Goal: Task Accomplishment & Management: Complete application form

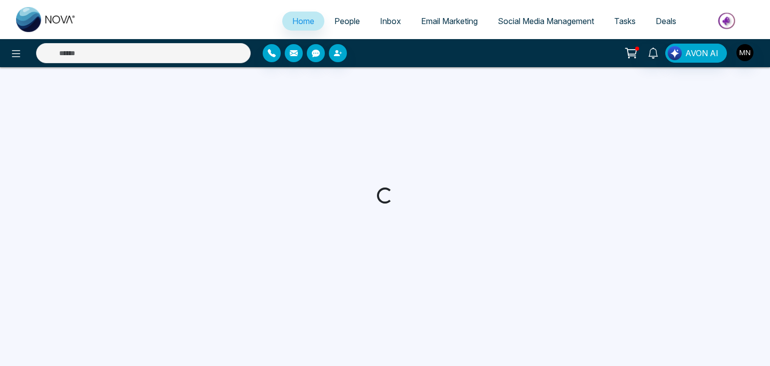
select select "*"
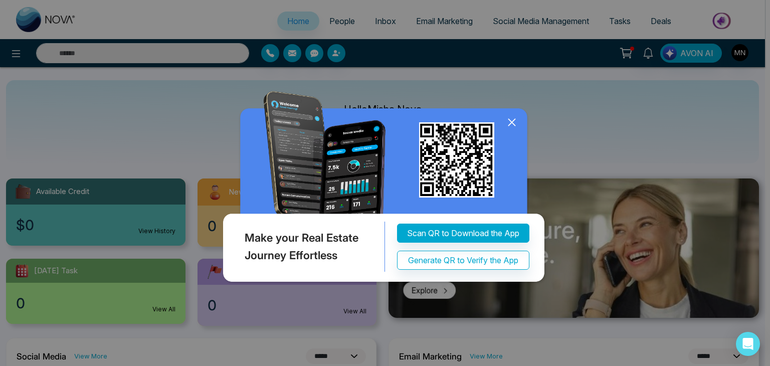
click at [515, 121] on icon at bounding box center [511, 122] width 15 height 15
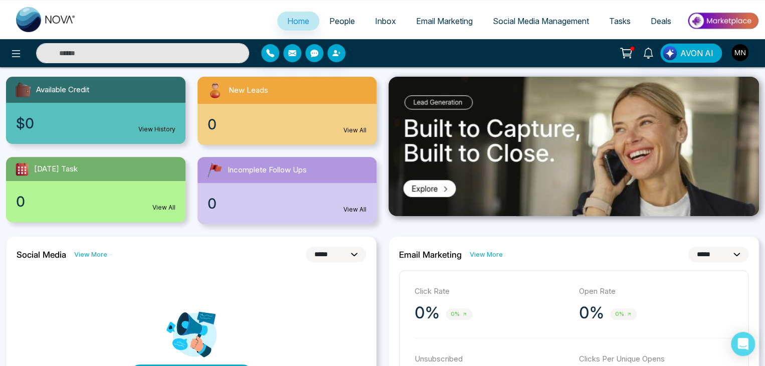
scroll to position [98, 0]
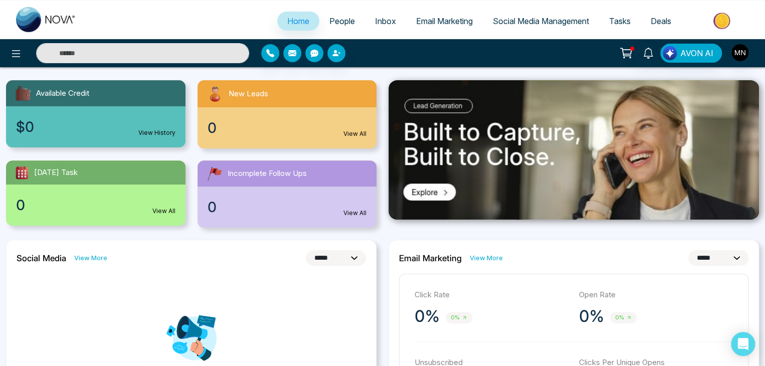
click at [337, 16] on link "People" at bounding box center [342, 21] width 46 height 19
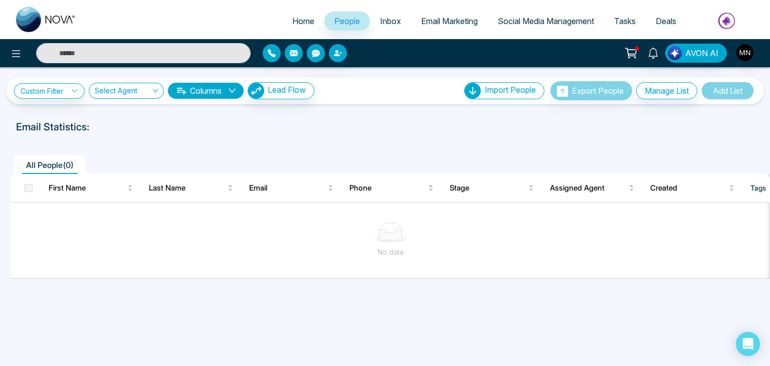
click at [383, 17] on span "Inbox" at bounding box center [390, 21] width 21 height 10
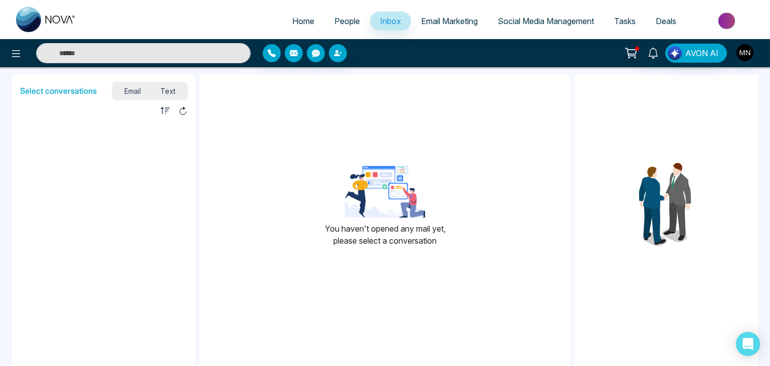
click at [295, 21] on span "Home" at bounding box center [303, 21] width 22 height 10
select select "*"
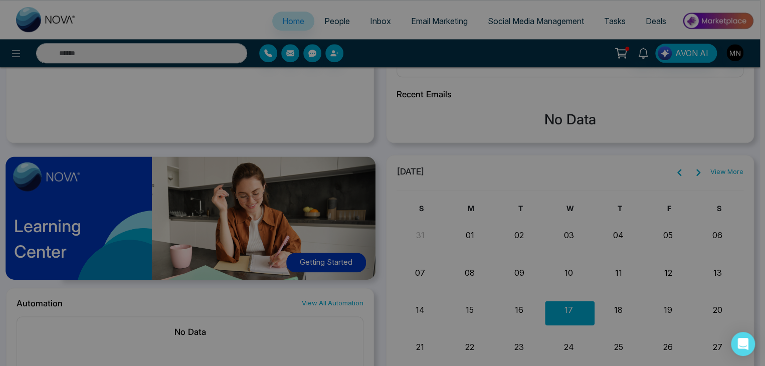
scroll to position [461, 0]
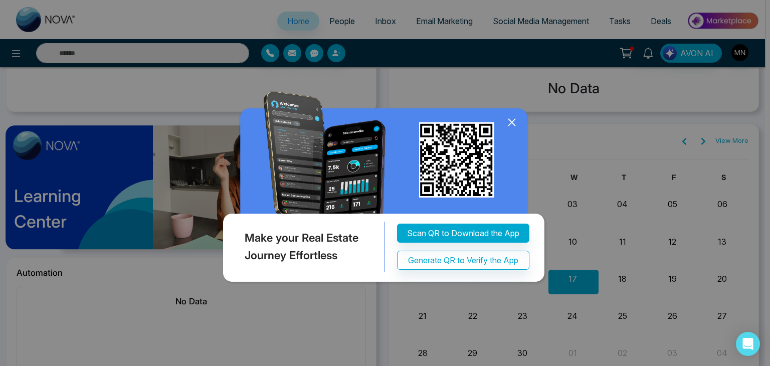
click at [512, 119] on icon at bounding box center [511, 122] width 15 height 15
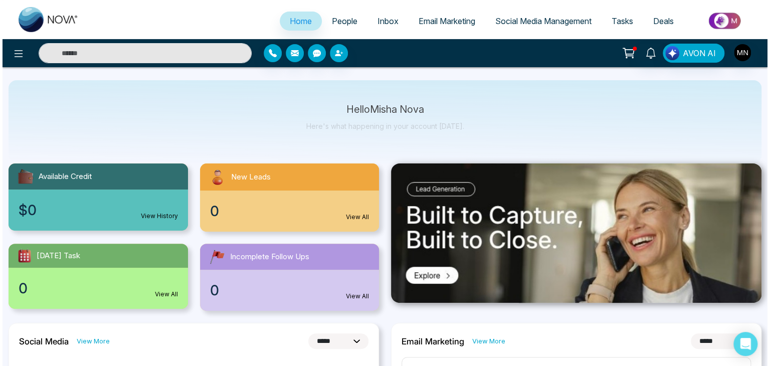
scroll to position [0, 0]
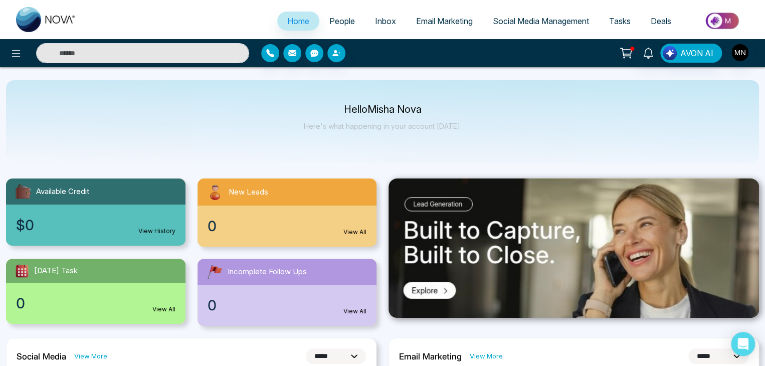
click at [627, 24] on span "Tasks" at bounding box center [620, 21] width 22 height 10
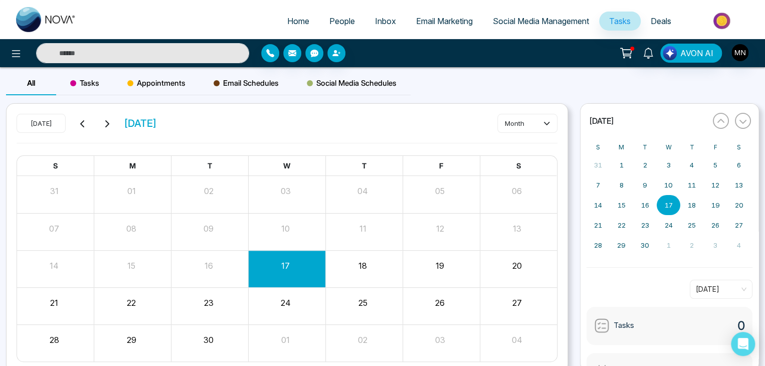
click at [656, 26] on span "Deals" at bounding box center [661, 21] width 21 height 10
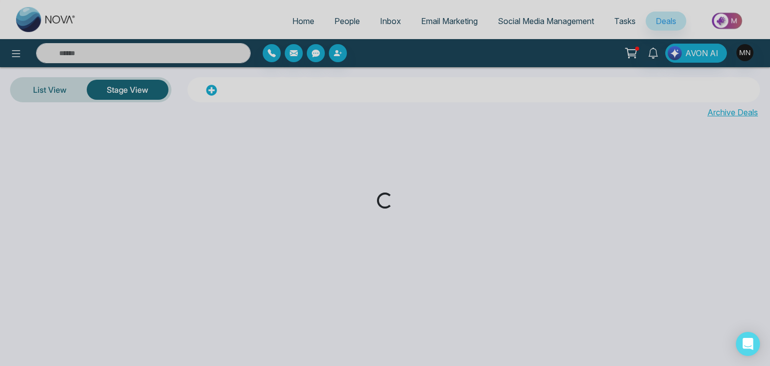
click at [353, 17] on div "Loading..." at bounding box center [385, 183] width 770 height 366
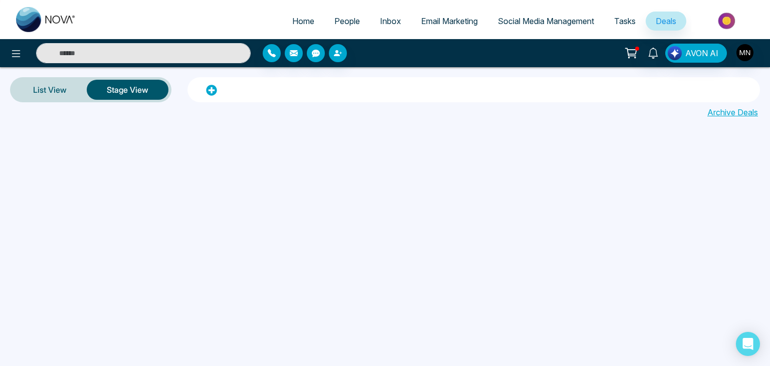
click at [353, 17] on span "People" at bounding box center [347, 21] width 26 height 10
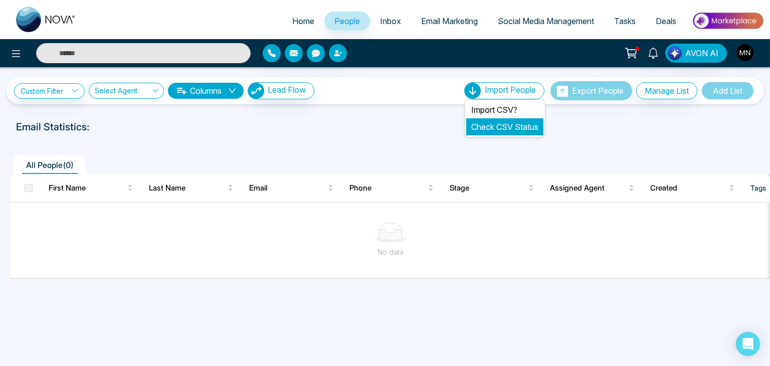
click at [522, 130] on link "Check CSV Status" at bounding box center [504, 127] width 67 height 10
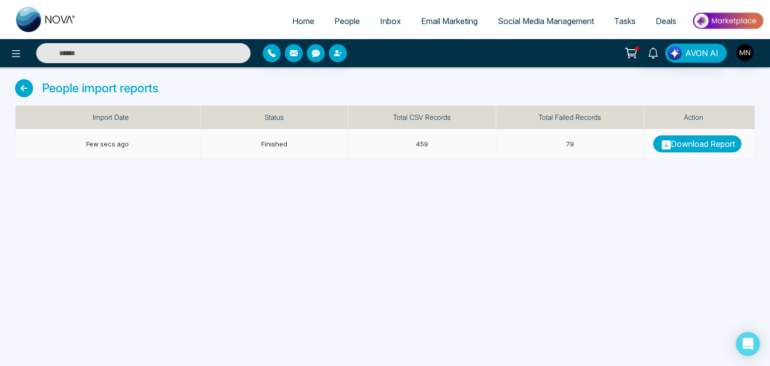
click at [688, 145] on link "Download Report" at bounding box center [697, 143] width 88 height 17
click at [347, 23] on span "People" at bounding box center [347, 21] width 26 height 10
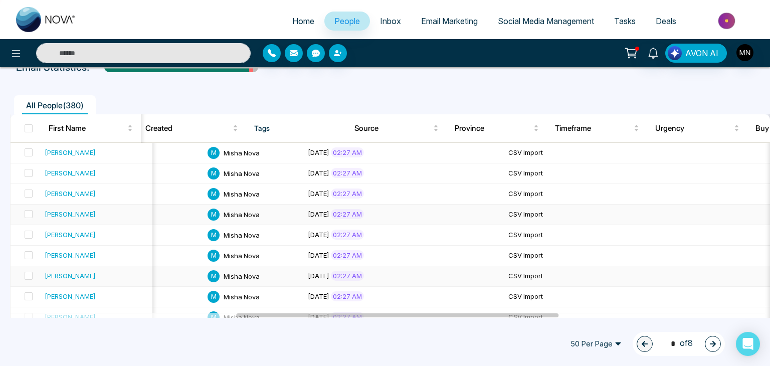
click at [504, 279] on td "CSV Import" at bounding box center [554, 276] width 100 height 21
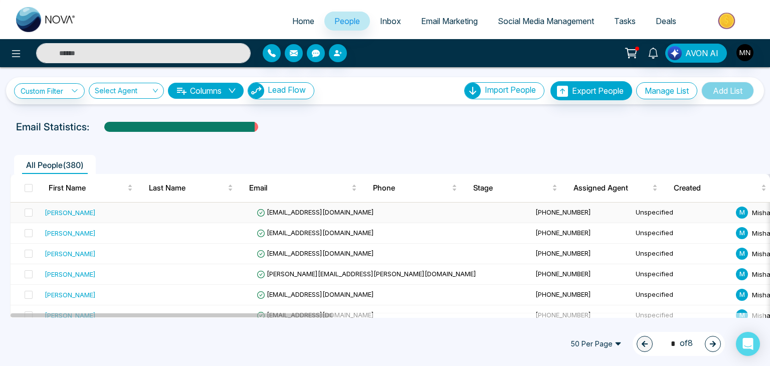
click at [72, 215] on div "[PERSON_NAME]" at bounding box center [70, 212] width 51 height 10
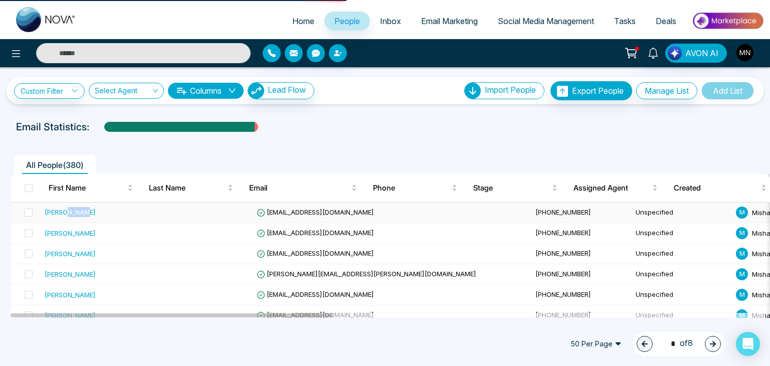
click at [72, 215] on div "[PERSON_NAME]" at bounding box center [70, 212] width 51 height 10
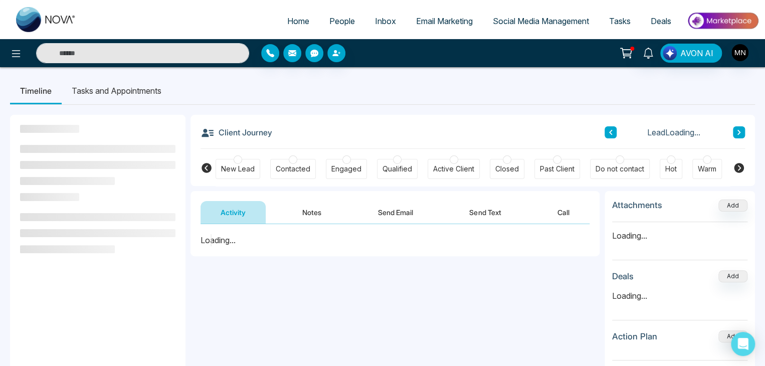
click at [305, 209] on button "Notes" at bounding box center [311, 212] width 59 height 23
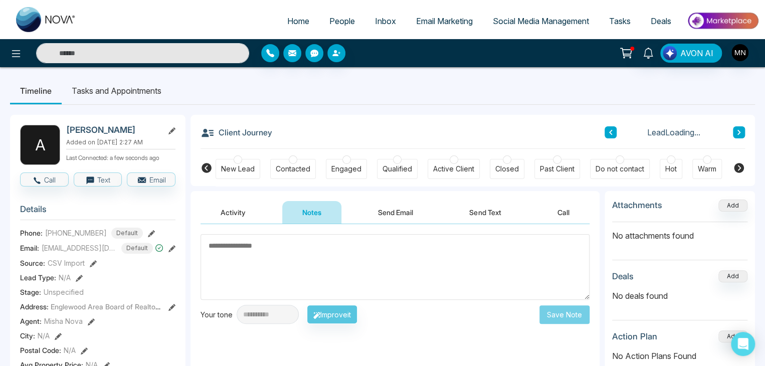
click at [250, 217] on button "Activity" at bounding box center [233, 212] width 65 height 23
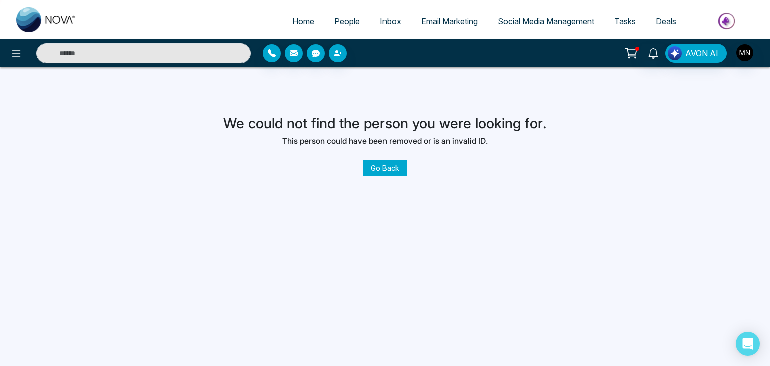
click at [329, 27] on link "People" at bounding box center [347, 21] width 46 height 19
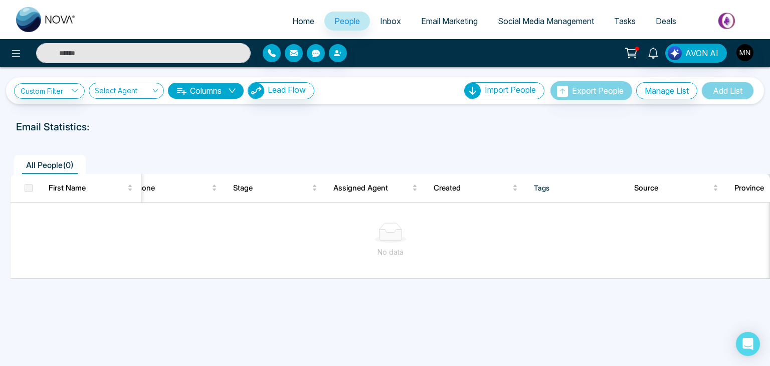
scroll to position [0, 247]
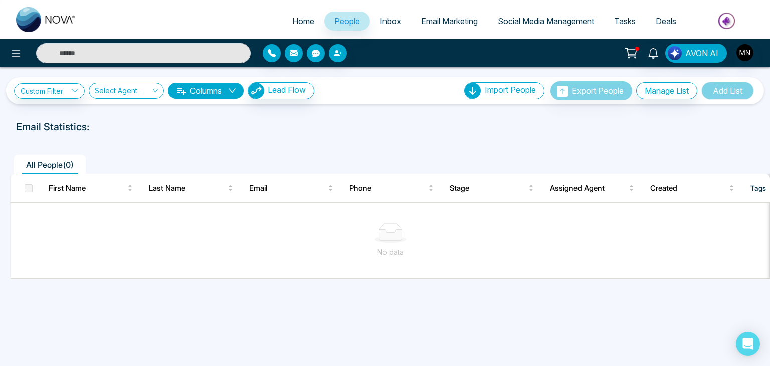
click at [236, 89] on icon "down" at bounding box center [232, 90] width 7 height 5
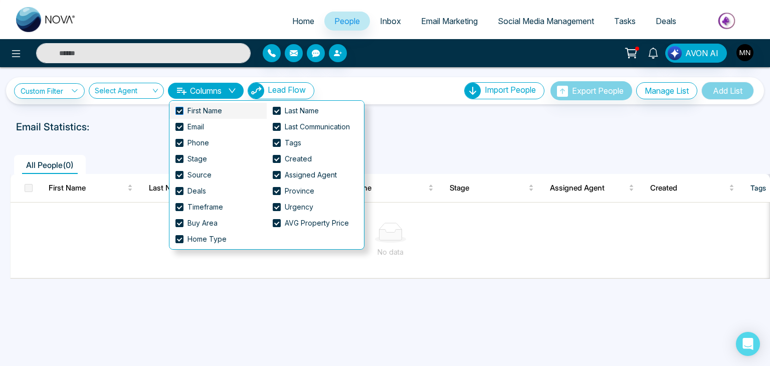
click at [181, 111] on span at bounding box center [179, 111] width 8 height 8
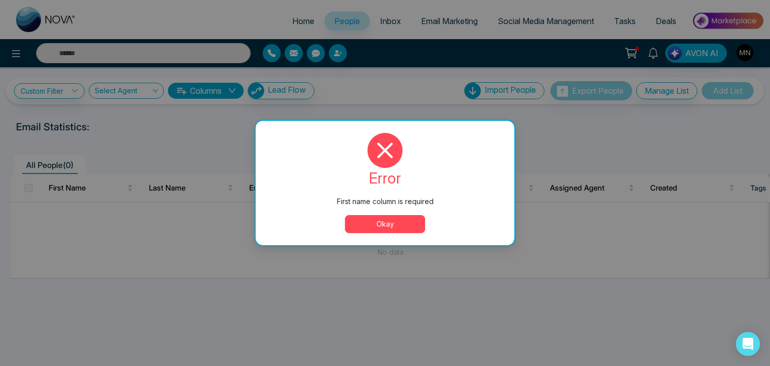
click at [385, 224] on button "Okay" at bounding box center [385, 224] width 80 height 18
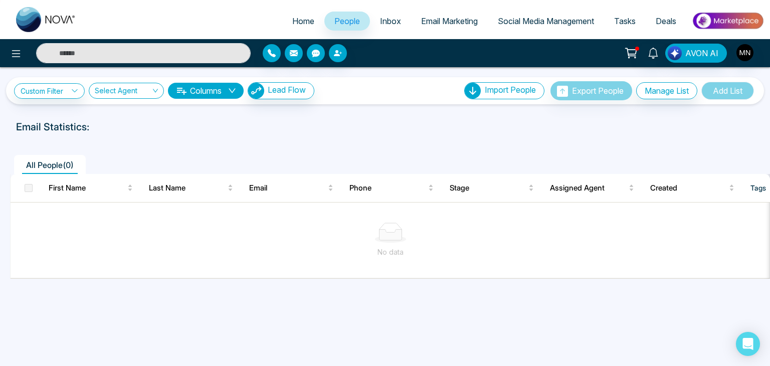
click at [226, 91] on button "Columns" at bounding box center [206, 91] width 76 height 16
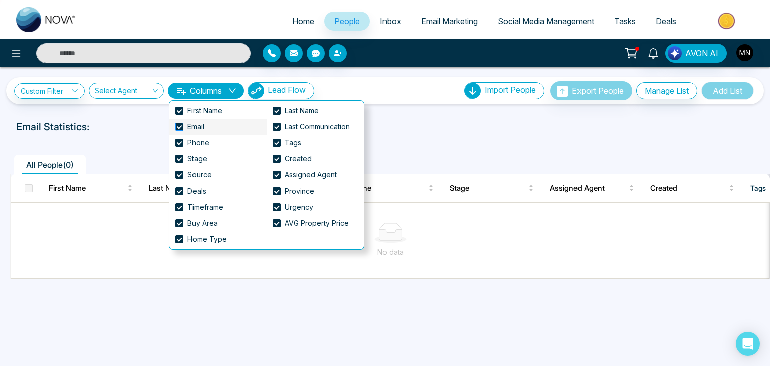
click at [182, 127] on span at bounding box center [179, 127] width 8 height 8
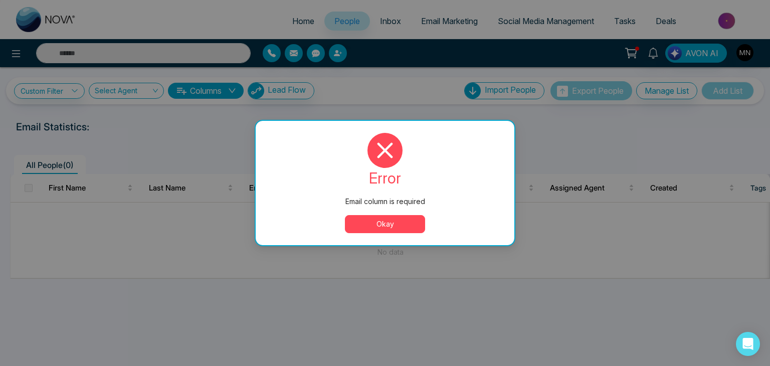
click at [401, 229] on button "Okay" at bounding box center [385, 224] width 80 height 18
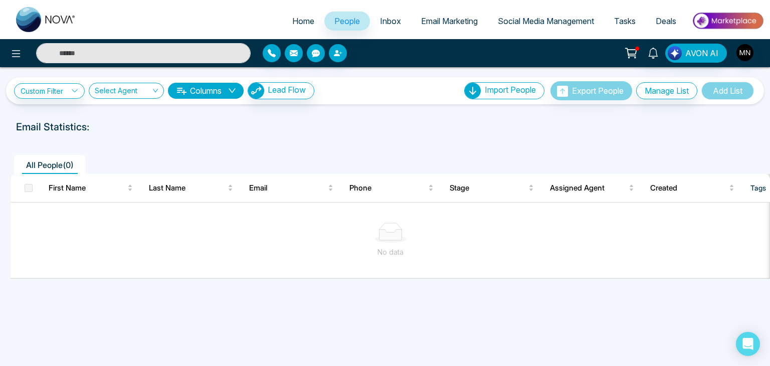
click at [228, 93] on button "Columns" at bounding box center [206, 91] width 76 height 16
click at [487, 150] on div "All People ( 0 )" at bounding box center [385, 161] width 762 height 26
click at [506, 97] on div "Import People" at bounding box center [504, 90] width 80 height 17
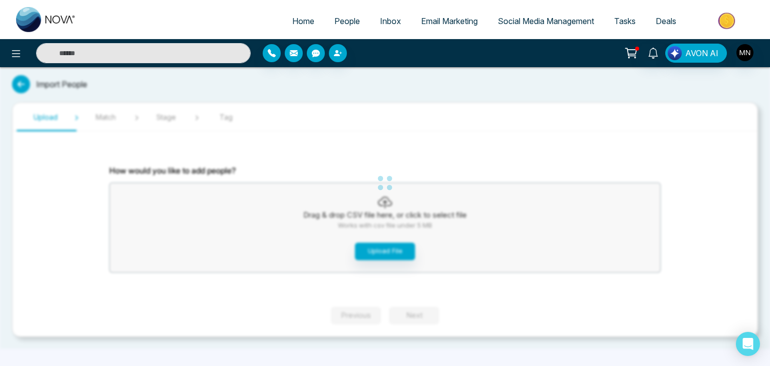
click at [504, 103] on div "Home People Inbox Email Marketing Social Media Management Tasks Deals AVON AI I…" at bounding box center [385, 183] width 770 height 366
click at [386, 253] on button "Upload File" at bounding box center [385, 252] width 60 height 18
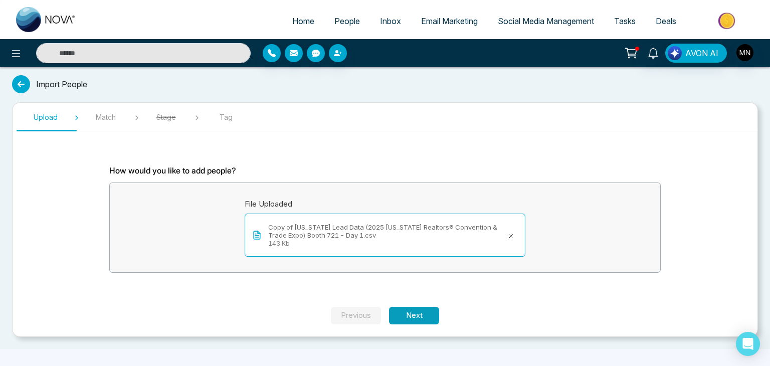
click at [414, 316] on button "Next" at bounding box center [414, 316] width 50 height 18
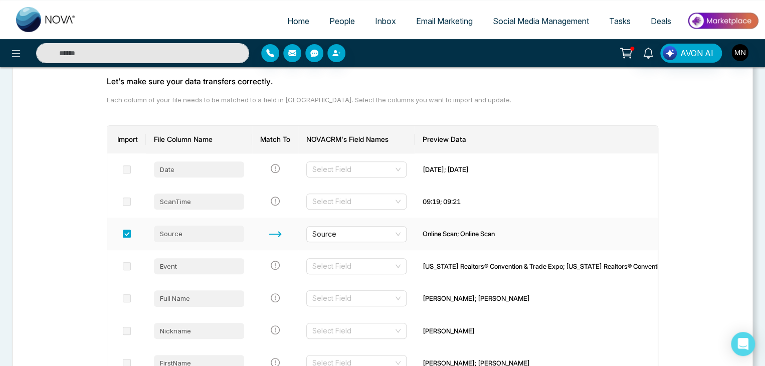
scroll to position [90, 0]
click at [407, 171] on div "Select Field" at bounding box center [356, 169] width 100 height 16
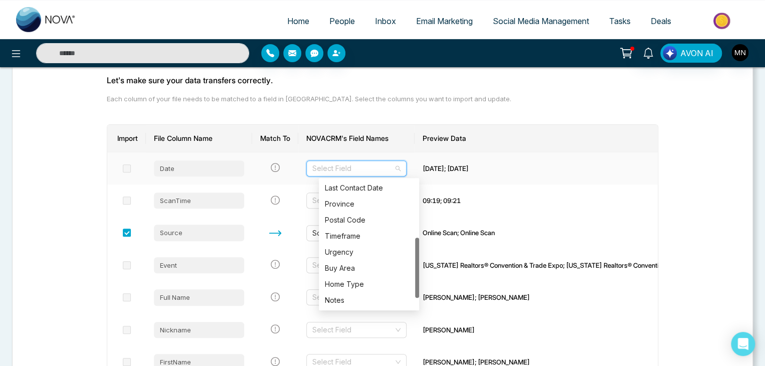
scroll to position [114, 0]
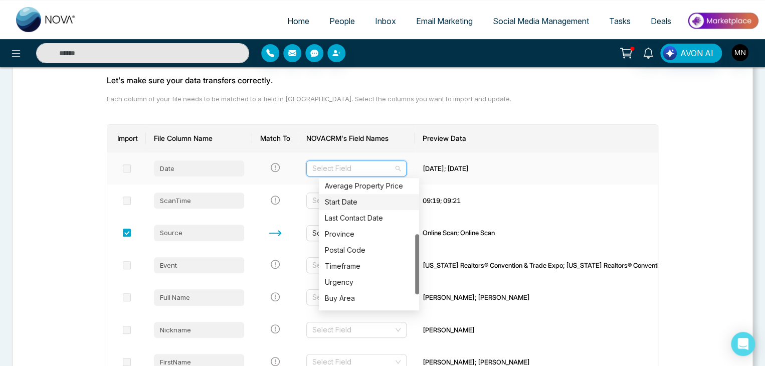
click at [344, 207] on div "Start Date" at bounding box center [369, 202] width 100 height 16
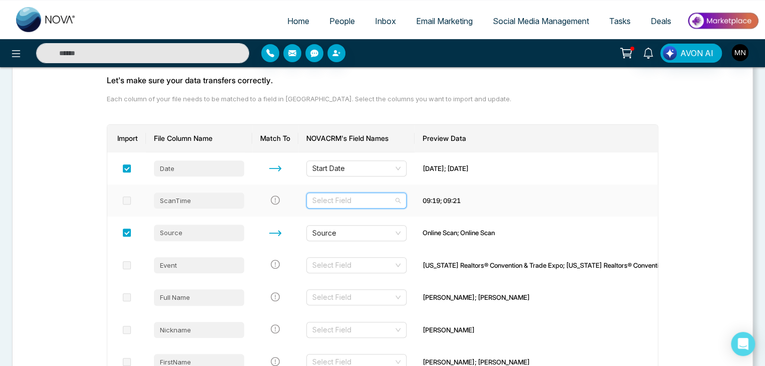
click at [383, 202] on input "search" at bounding box center [352, 200] width 81 height 15
click at [267, 237] on td at bounding box center [275, 233] width 46 height 32
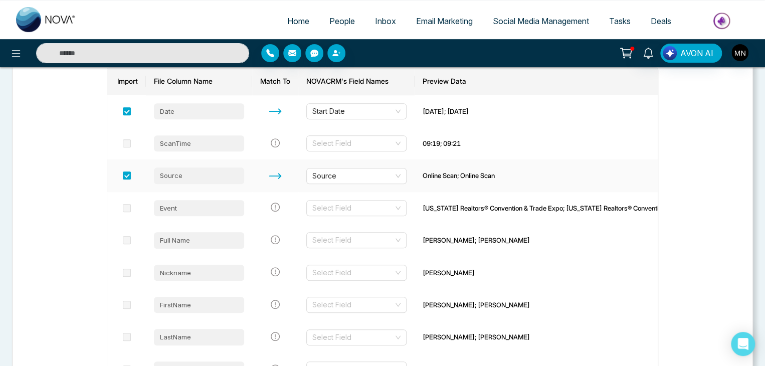
scroll to position [148, 0]
click at [379, 211] on input "search" at bounding box center [352, 207] width 81 height 15
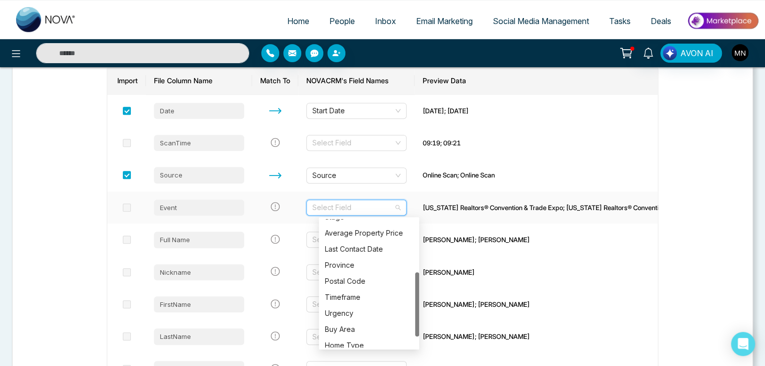
scroll to position [106, 0]
click at [339, 266] on div "Province" at bounding box center [369, 265] width 88 height 11
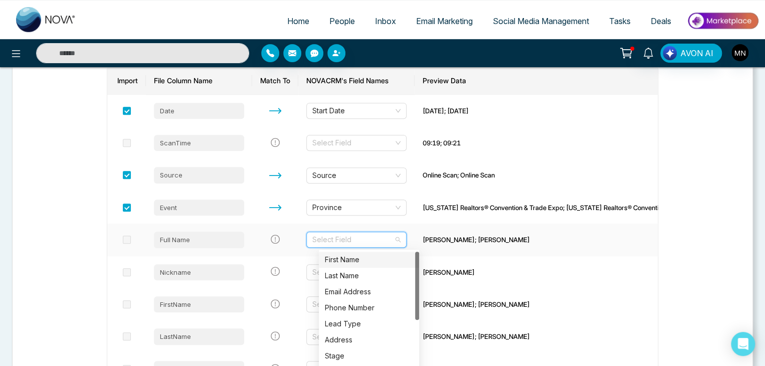
click at [390, 247] on input "search" at bounding box center [352, 239] width 81 height 15
click at [371, 260] on div "First Name" at bounding box center [369, 259] width 88 height 11
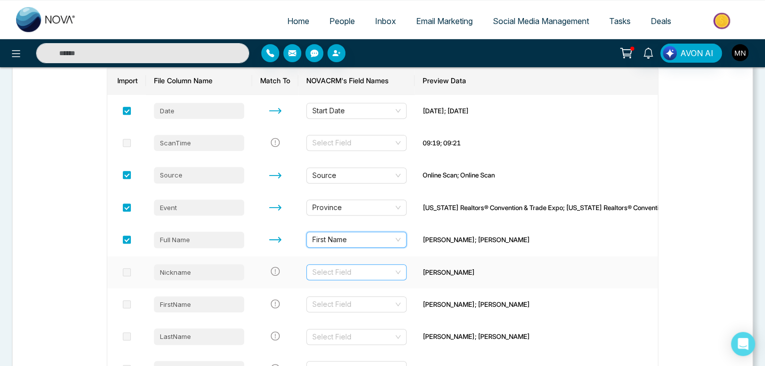
click at [377, 266] on input "search" at bounding box center [352, 272] width 81 height 15
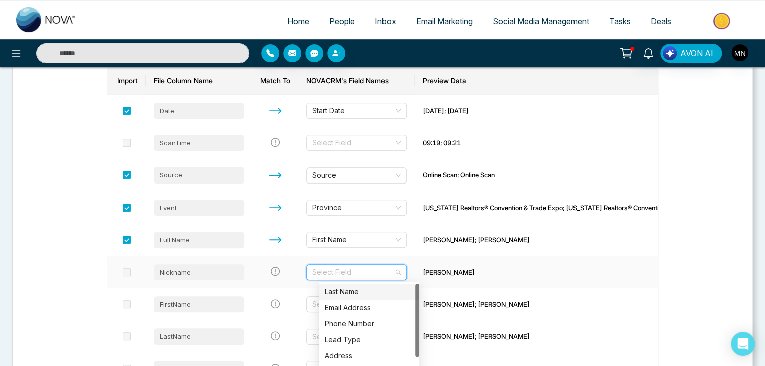
click at [298, 281] on td at bounding box center [275, 272] width 46 height 32
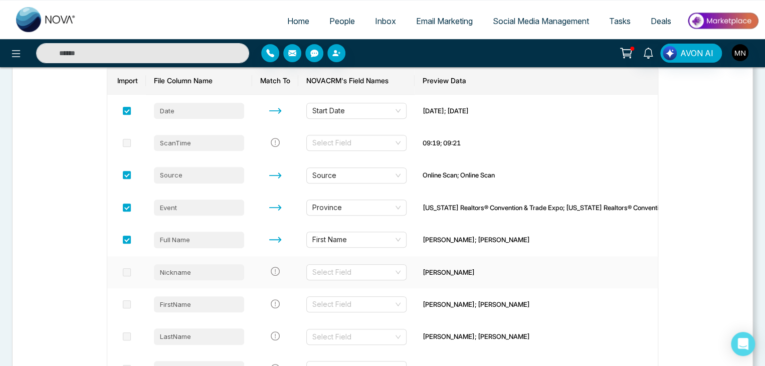
scroll to position [169, 0]
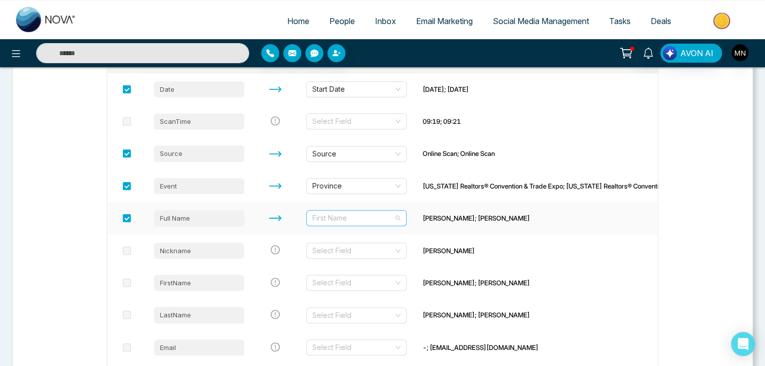
click at [401, 211] on span "First Name" at bounding box center [356, 218] width 88 height 15
click at [311, 264] on td "Select Field" at bounding box center [356, 251] width 116 height 32
click at [340, 25] on span "People" at bounding box center [342, 21] width 26 height 10
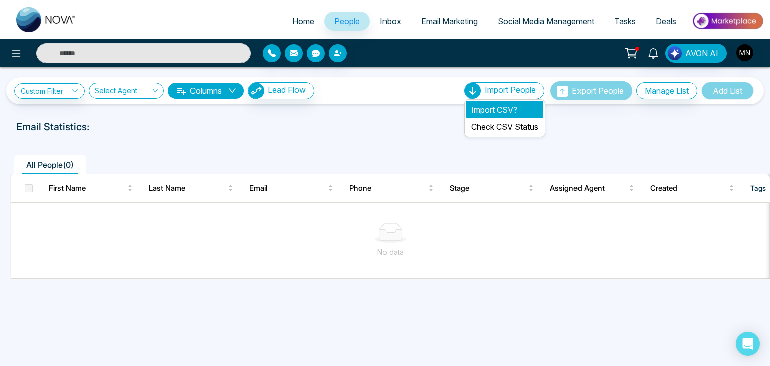
click at [490, 106] on li "Import CSV?" at bounding box center [504, 109] width 77 height 17
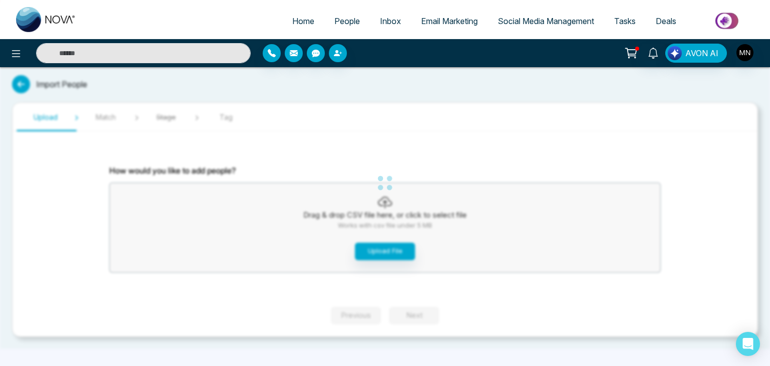
click at [389, 251] on div "Home People Inbox Email Marketing Social Media Management Tasks Deals AVON AI I…" at bounding box center [385, 183] width 770 height 366
click at [389, 251] on button "Upload File" at bounding box center [385, 252] width 60 height 18
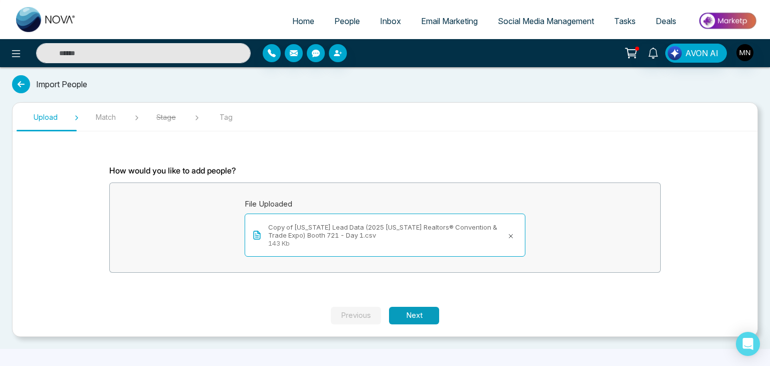
click at [413, 321] on button "Next" at bounding box center [414, 316] width 50 height 18
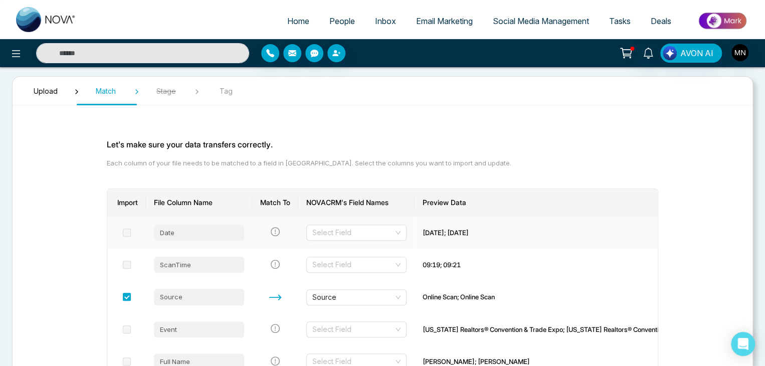
scroll to position [28, 0]
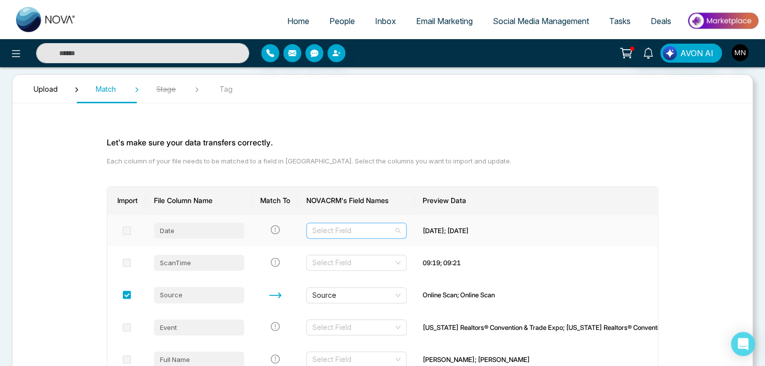
click at [394, 227] on input "search" at bounding box center [352, 230] width 81 height 15
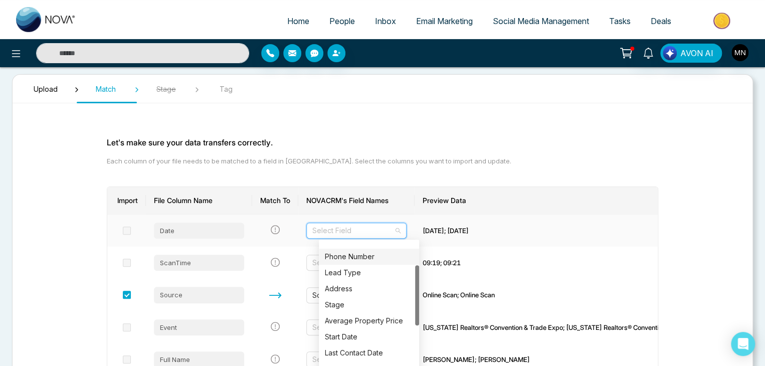
scroll to position [50, 0]
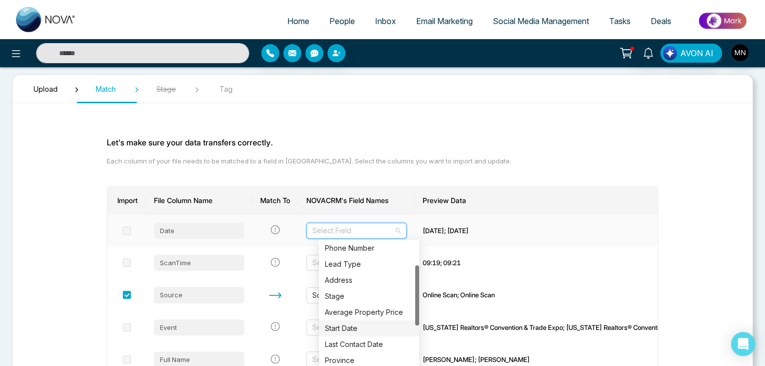
click at [353, 325] on div "Start Date" at bounding box center [369, 328] width 88 height 11
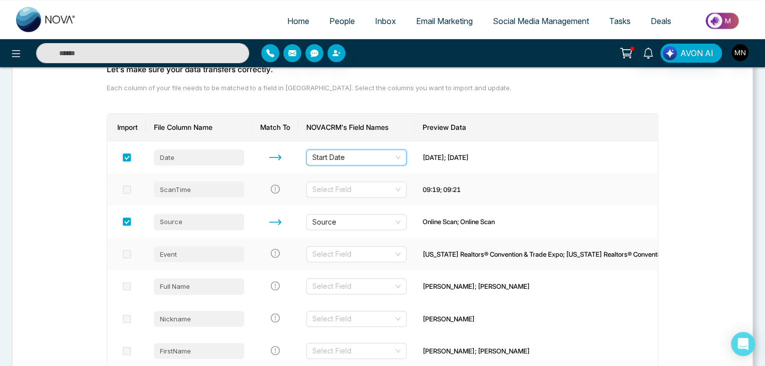
scroll to position [103, 0]
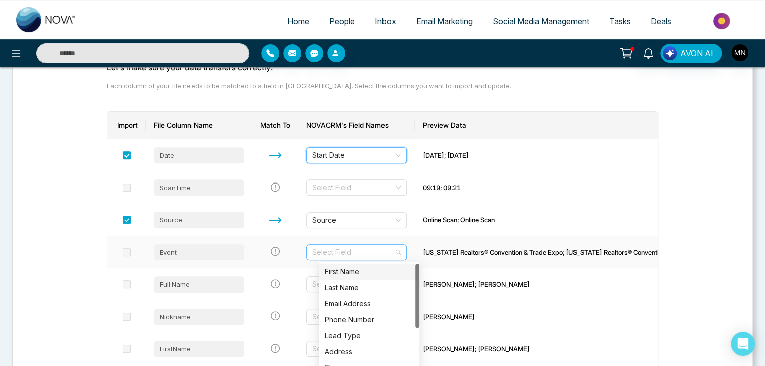
click at [407, 255] on div "Select Field" at bounding box center [356, 252] width 100 height 16
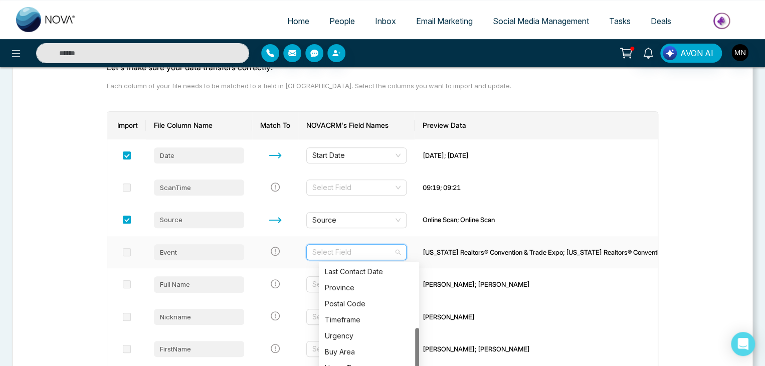
scroll to position [104, 0]
click at [347, 293] on div "Province" at bounding box center [369, 287] width 100 height 16
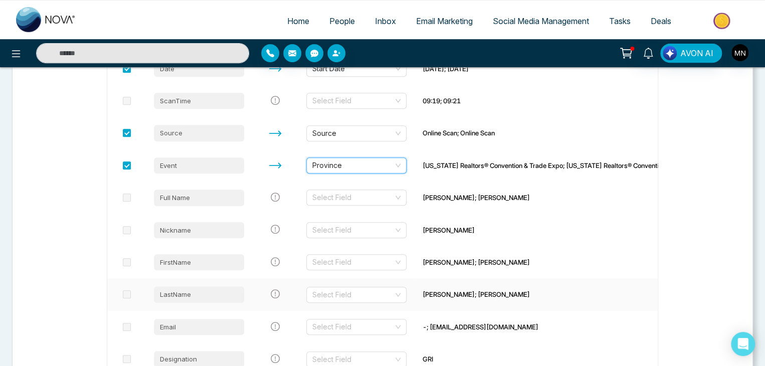
scroll to position [200, 0]
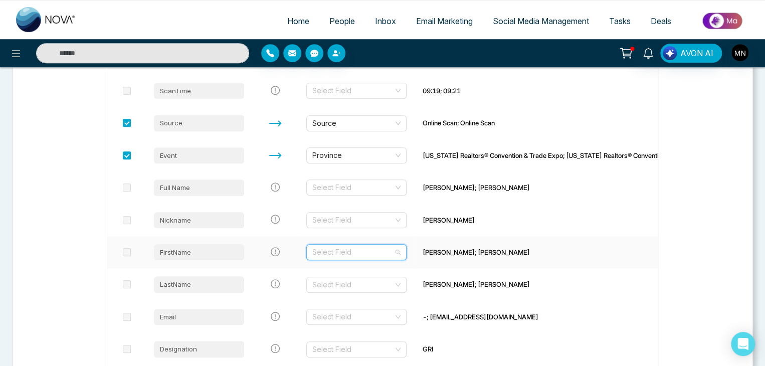
click at [394, 255] on input "search" at bounding box center [352, 252] width 81 height 15
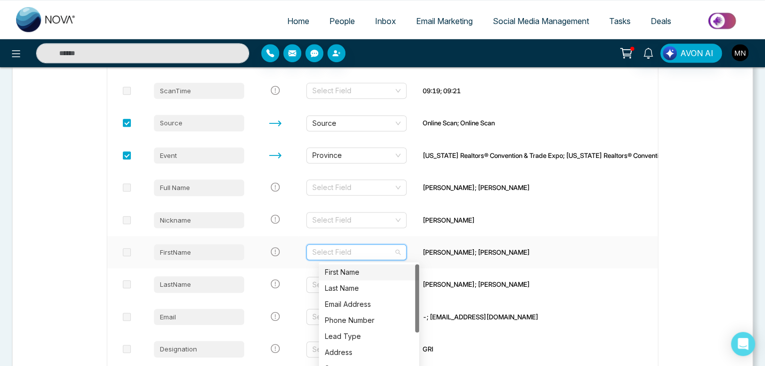
click at [394, 255] on input "search" at bounding box center [352, 252] width 81 height 15
click at [384, 265] on div "First Name" at bounding box center [369, 272] width 100 height 16
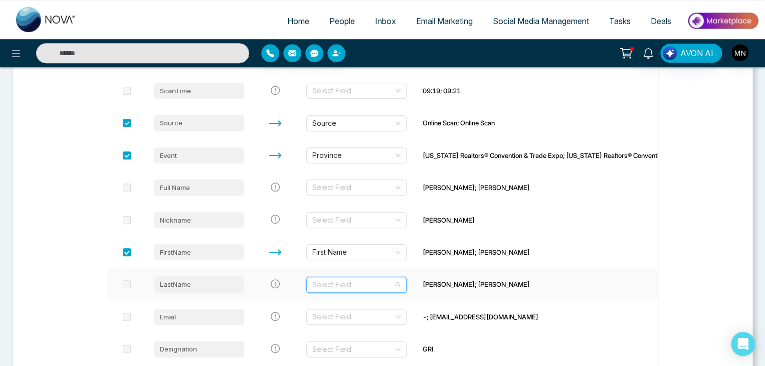
click at [394, 283] on input "search" at bounding box center [352, 284] width 81 height 15
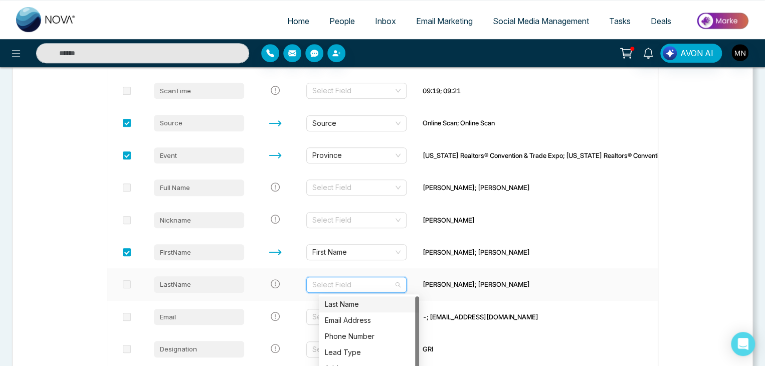
click at [368, 309] on div "Last Name" at bounding box center [369, 304] width 88 height 11
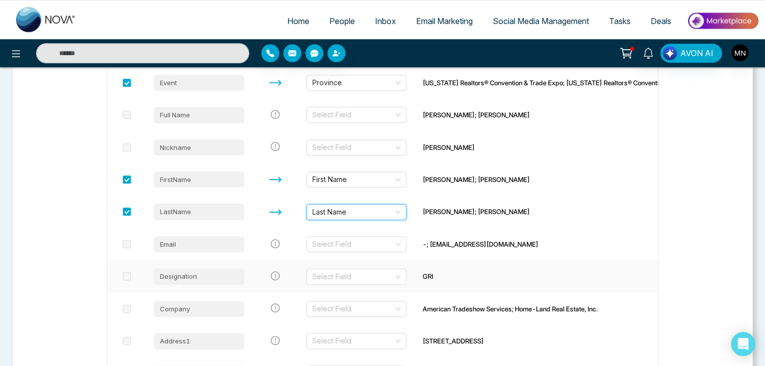
scroll to position [273, 0]
click at [407, 243] on div "Select Field" at bounding box center [356, 244] width 100 height 16
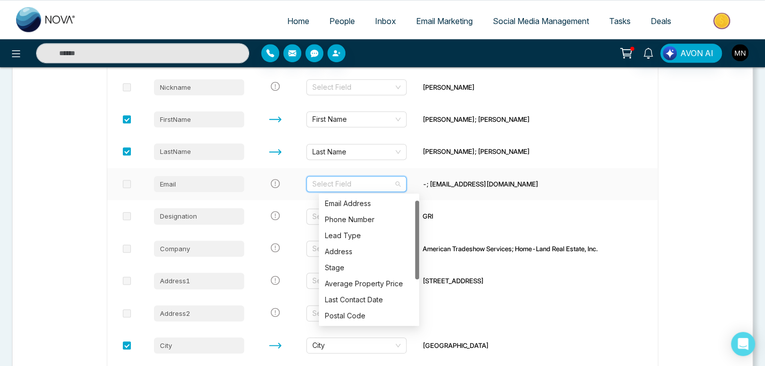
scroll to position [0, 0]
click at [355, 206] on div "Email Address" at bounding box center [369, 203] width 88 height 11
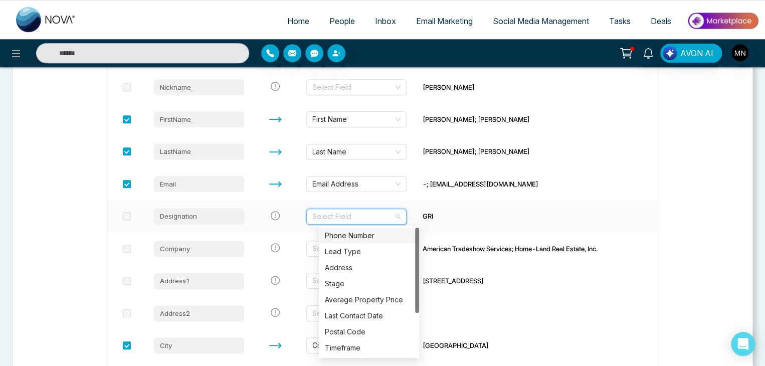
click at [394, 219] on input "search" at bounding box center [352, 216] width 81 height 15
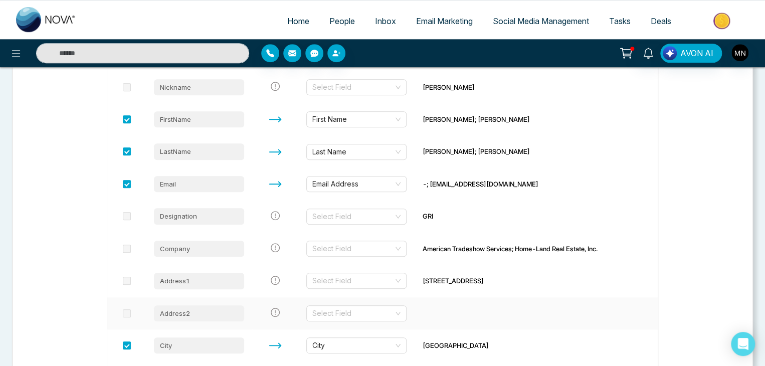
click at [445, 301] on td at bounding box center [565, 313] width 300 height 32
click at [407, 254] on div "Select Field" at bounding box center [356, 249] width 100 height 16
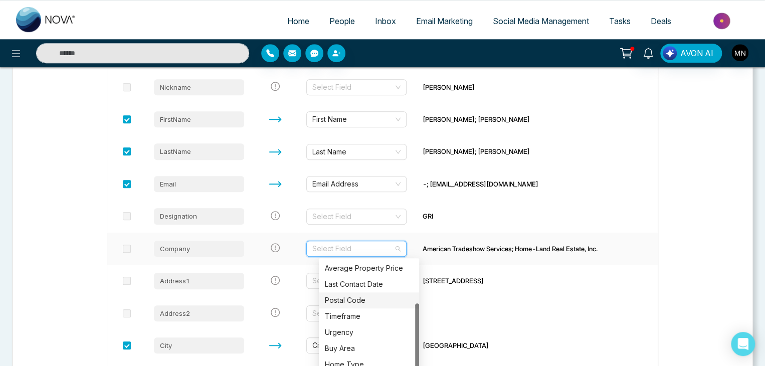
scroll to position [346, 0]
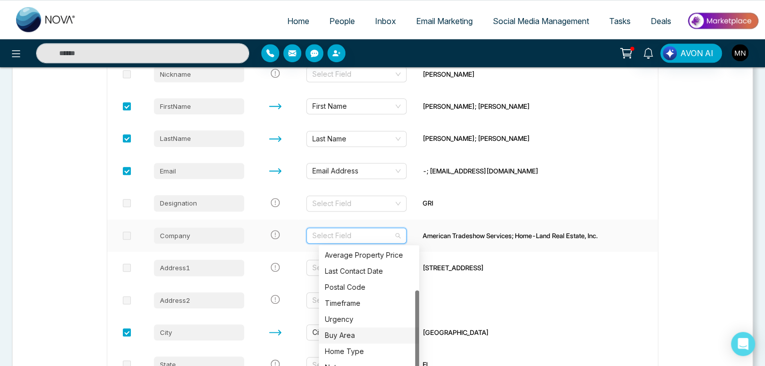
click at [343, 332] on div "Buy Area" at bounding box center [369, 335] width 88 height 11
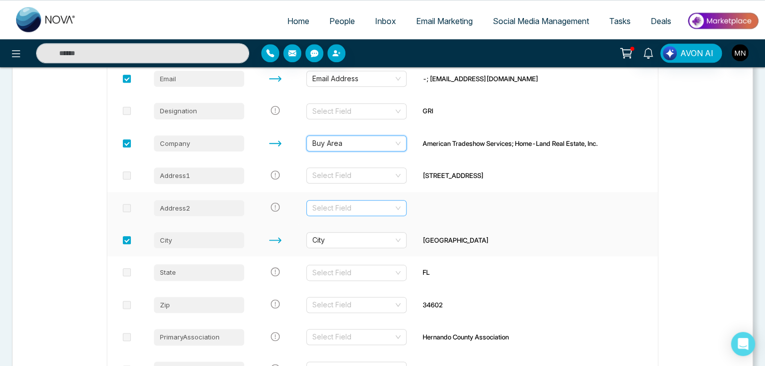
scroll to position [439, 0]
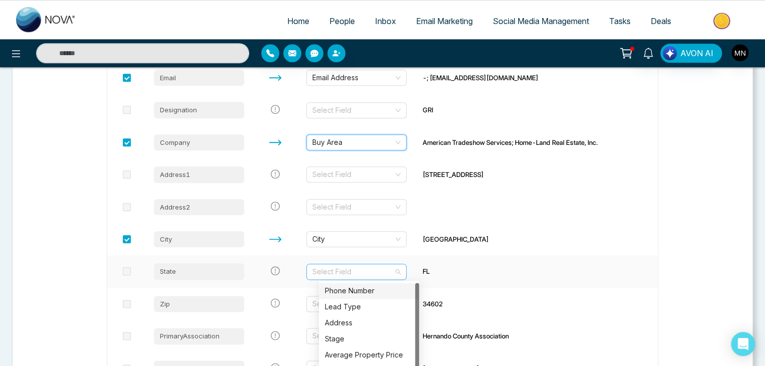
click at [407, 270] on div "Select Field" at bounding box center [356, 272] width 100 height 16
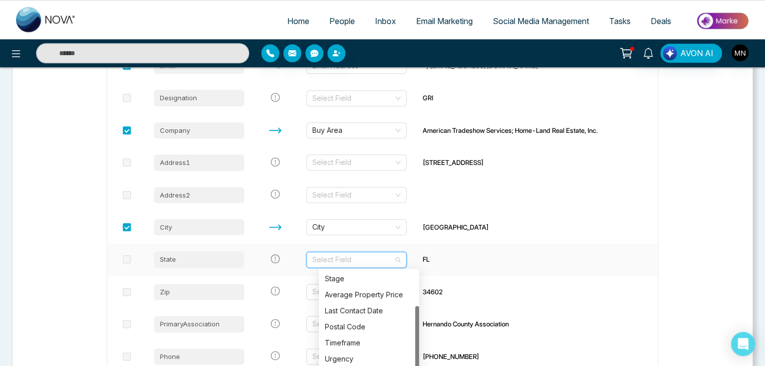
scroll to position [453, 0]
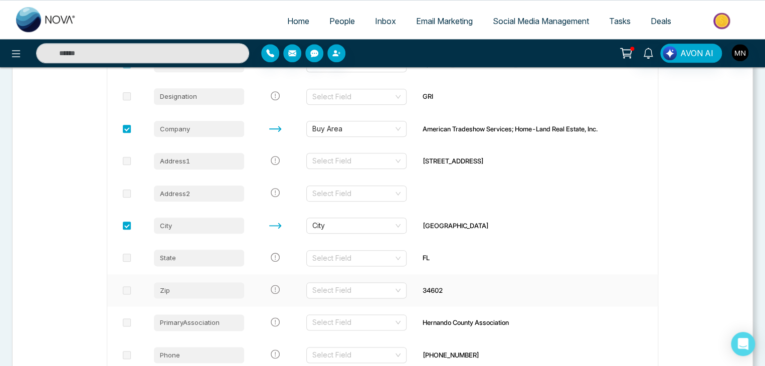
click at [496, 282] on td "34602" at bounding box center [565, 290] width 300 height 32
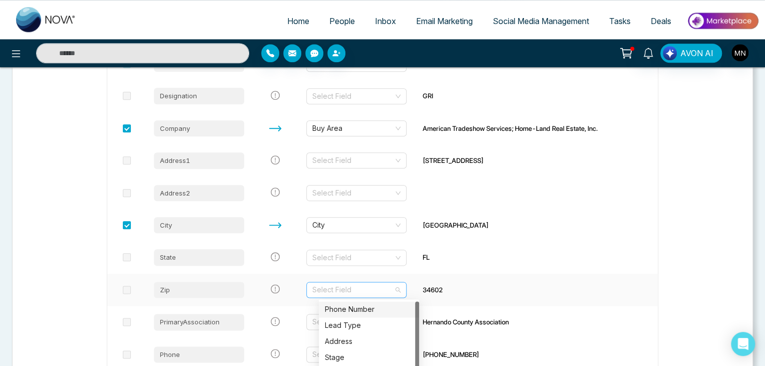
click at [407, 289] on div "Select Field" at bounding box center [356, 290] width 100 height 16
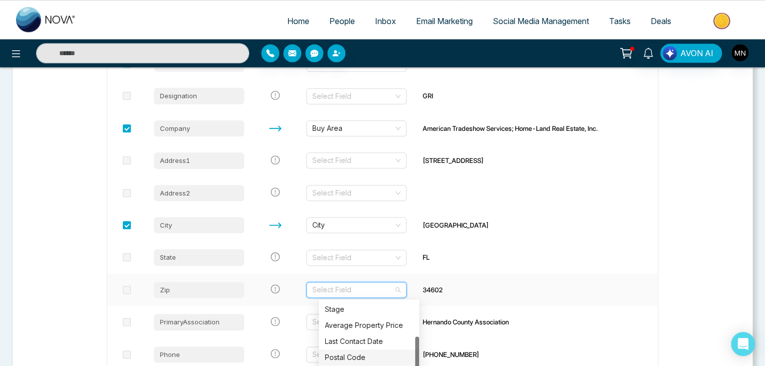
click at [361, 359] on div "Postal Code" at bounding box center [369, 357] width 88 height 11
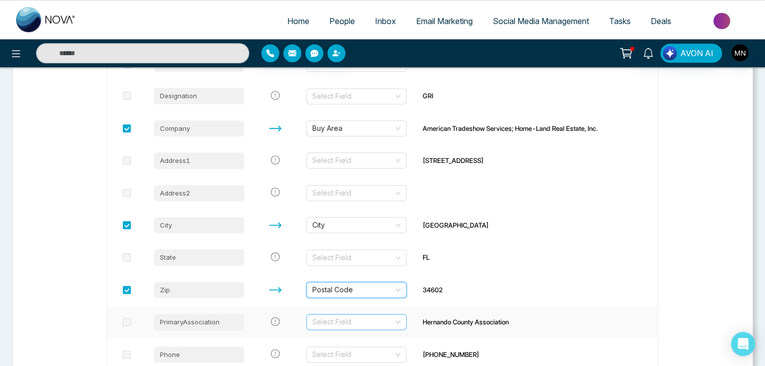
scroll to position [497, 0]
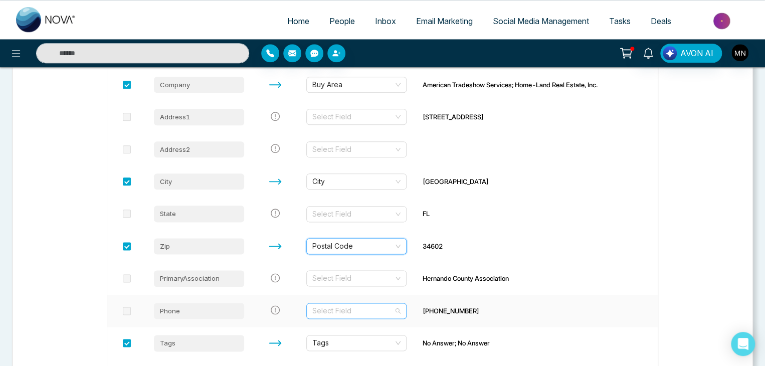
click at [407, 308] on div "Select Field" at bounding box center [356, 311] width 100 height 16
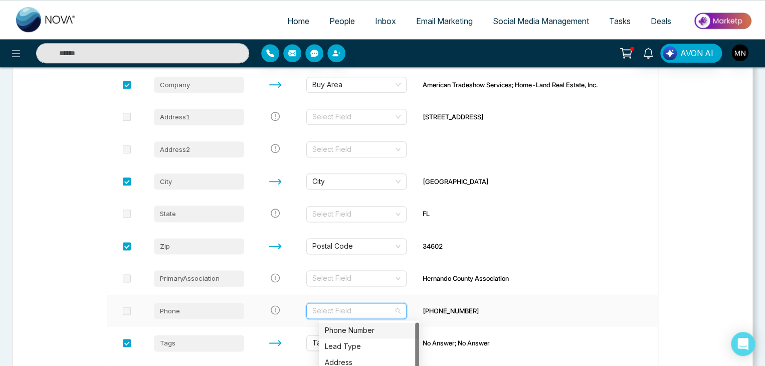
click at [373, 327] on div "Phone Number" at bounding box center [369, 330] width 88 height 11
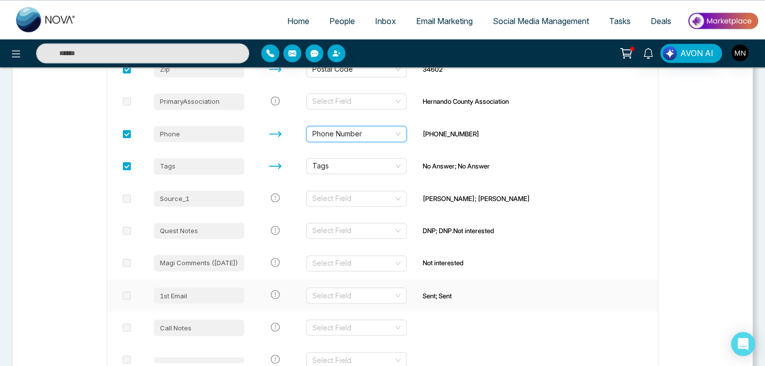
scroll to position [674, 0]
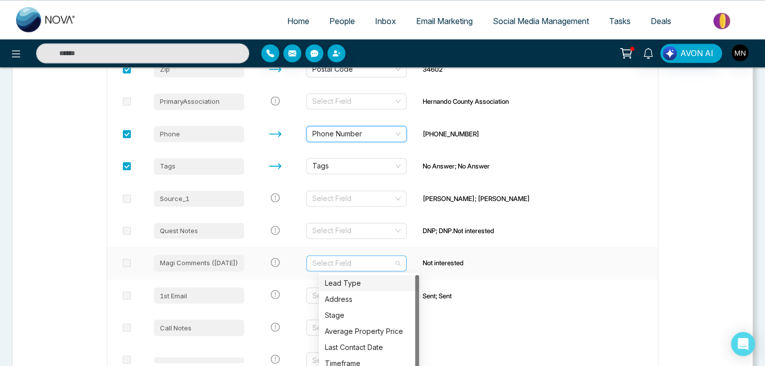
click at [407, 262] on div "Select Field" at bounding box center [356, 263] width 100 height 16
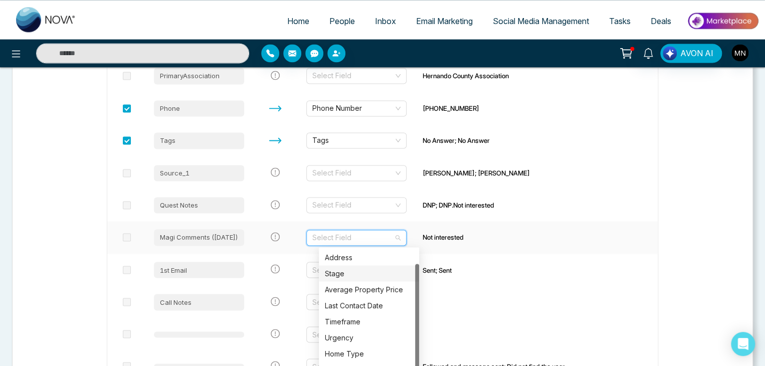
scroll to position [700, 0]
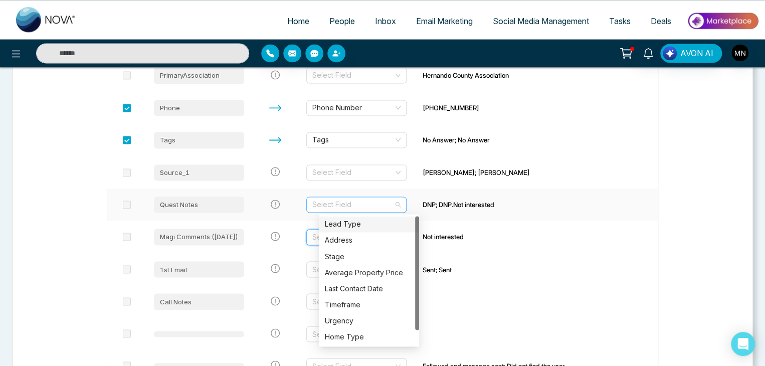
click at [407, 203] on div "Select Field" at bounding box center [356, 205] width 100 height 16
click at [357, 235] on div "Address" at bounding box center [369, 240] width 88 height 11
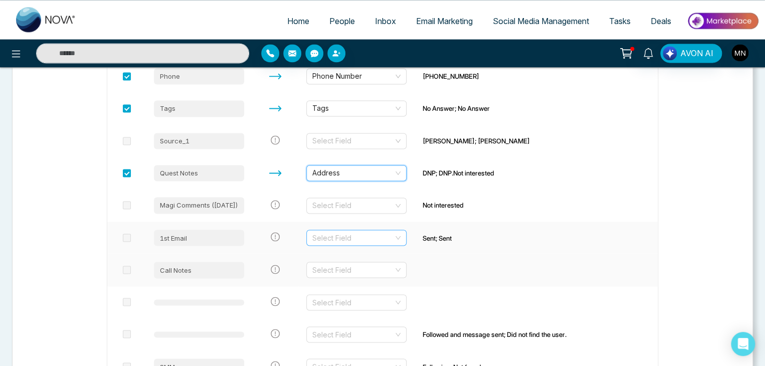
scroll to position [732, 0]
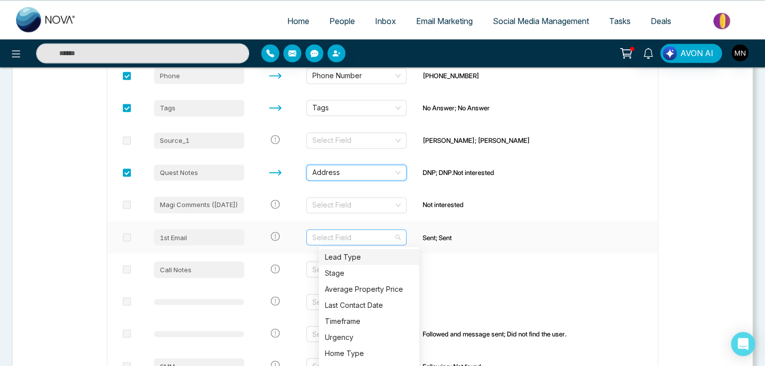
click at [407, 236] on div "Select Field" at bounding box center [356, 237] width 100 height 16
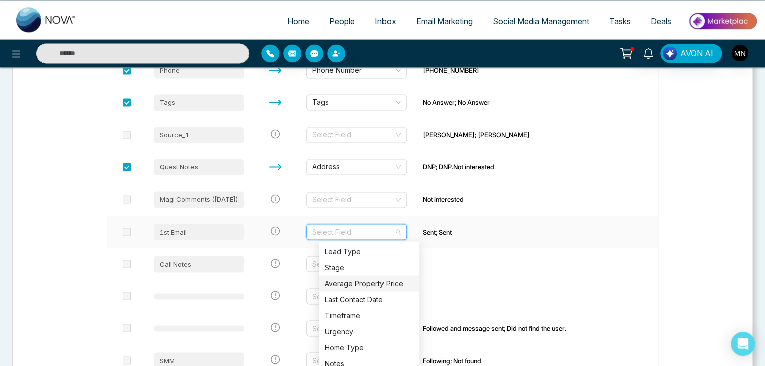
scroll to position [738, 0]
click at [375, 300] on div "Last Contact Date" at bounding box center [369, 298] width 88 height 11
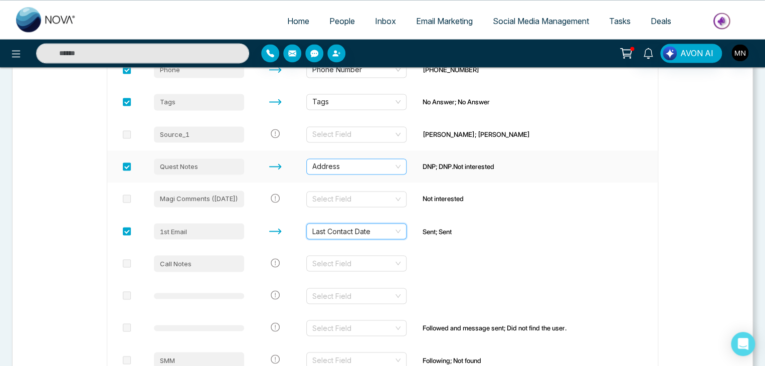
scroll to position [731, 0]
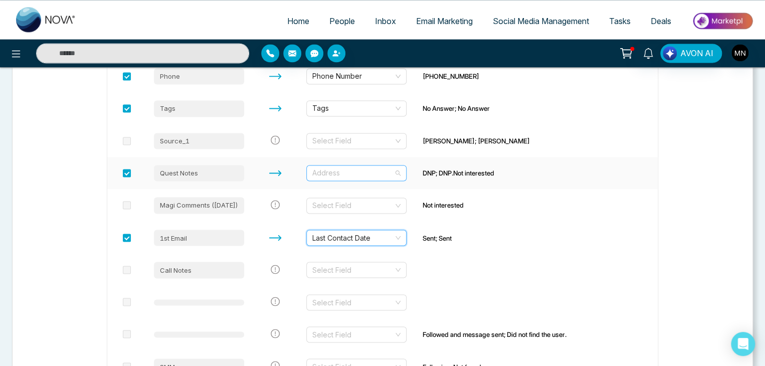
click at [401, 177] on span "Address" at bounding box center [356, 172] width 88 height 15
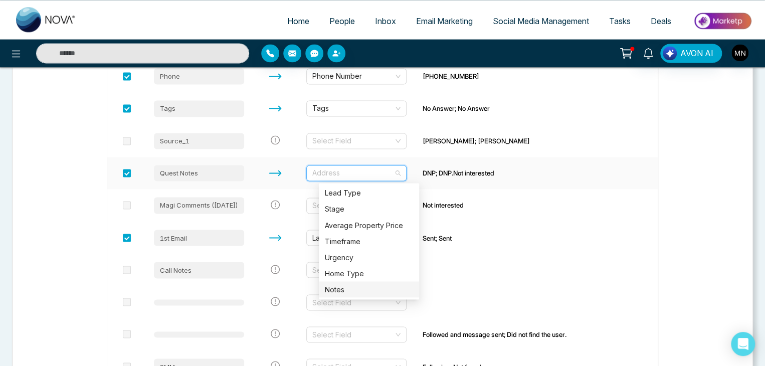
click at [362, 291] on div "Notes" at bounding box center [369, 289] width 88 height 11
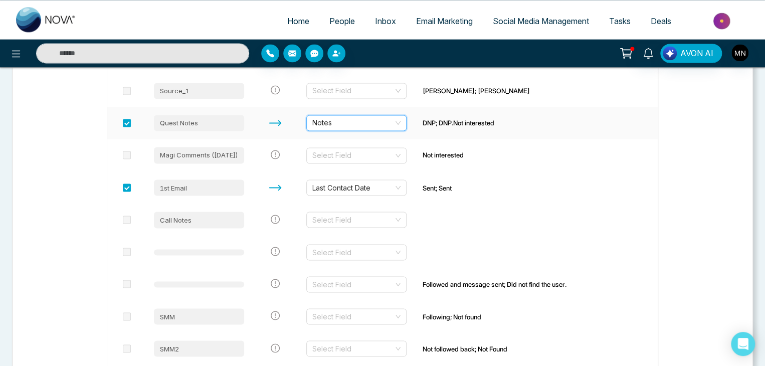
scroll to position [782, 0]
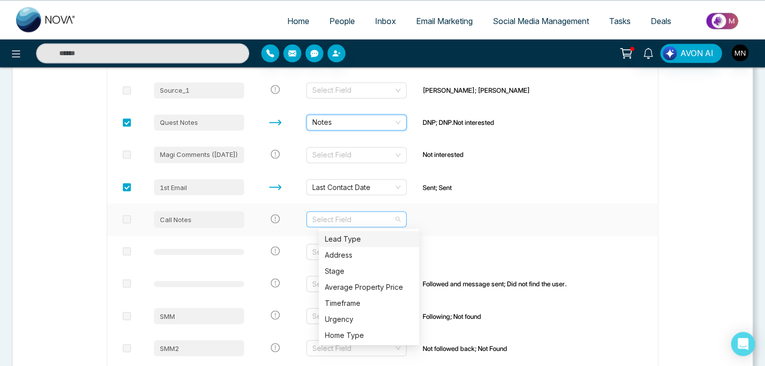
click at [407, 220] on div "Select Field" at bounding box center [356, 219] width 100 height 16
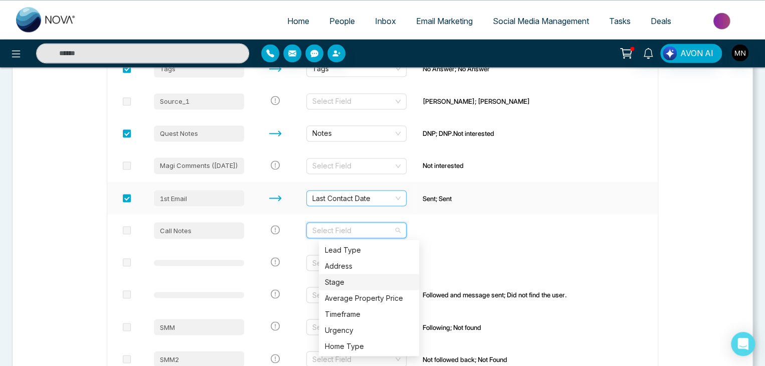
scroll to position [770, 0]
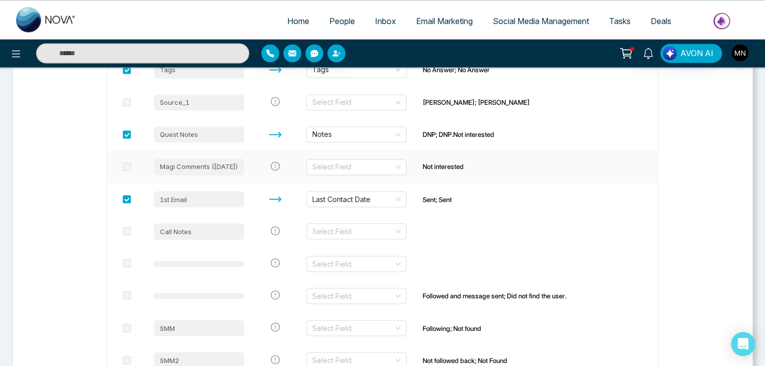
click at [470, 162] on div "Not interested" at bounding box center [565, 166] width 284 height 10
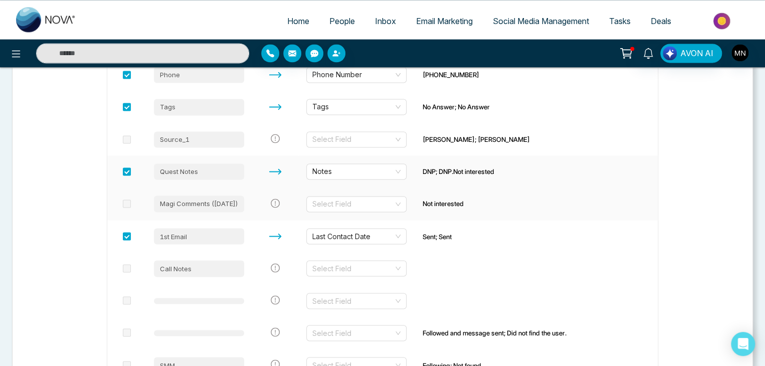
scroll to position [732, 0]
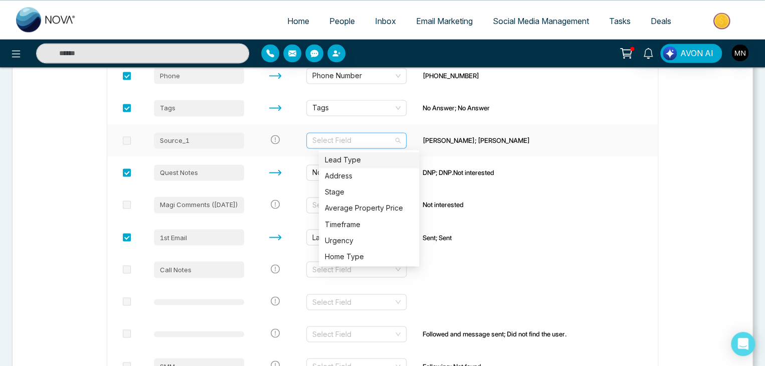
click at [407, 139] on div "Select Field" at bounding box center [356, 140] width 100 height 16
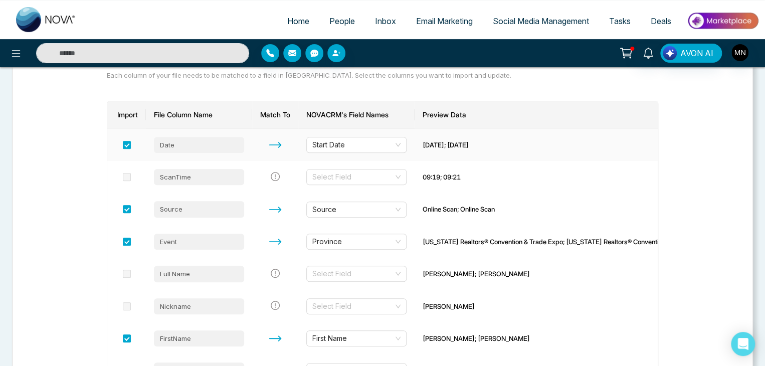
scroll to position [113, 0]
click at [401, 210] on span "Source" at bounding box center [356, 210] width 88 height 15
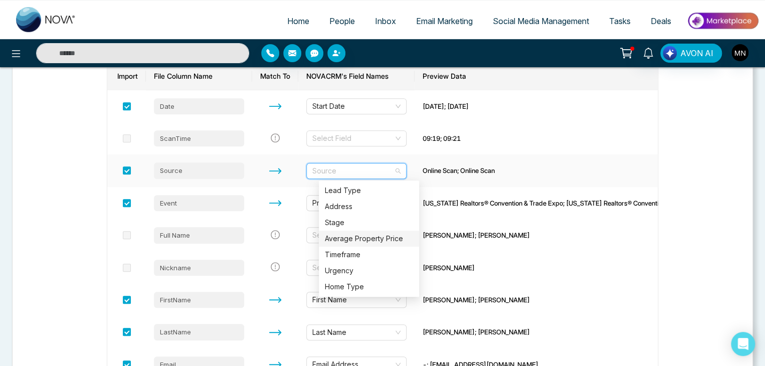
scroll to position [154, 0]
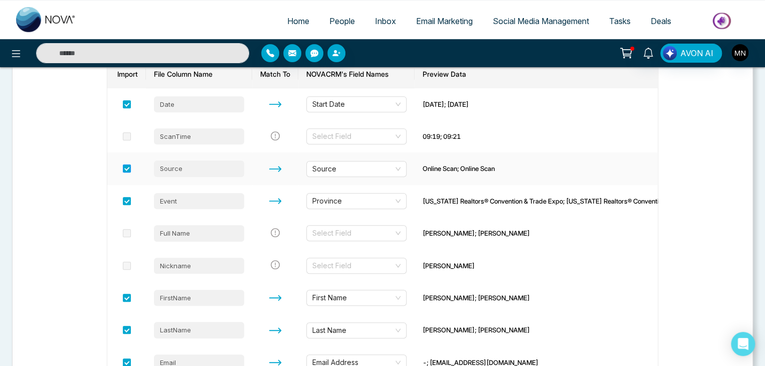
click at [127, 169] on span at bounding box center [127, 168] width 8 height 8
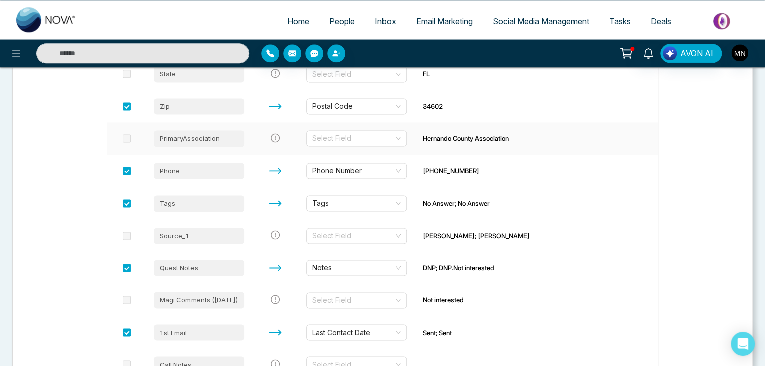
scroll to position [639, 0]
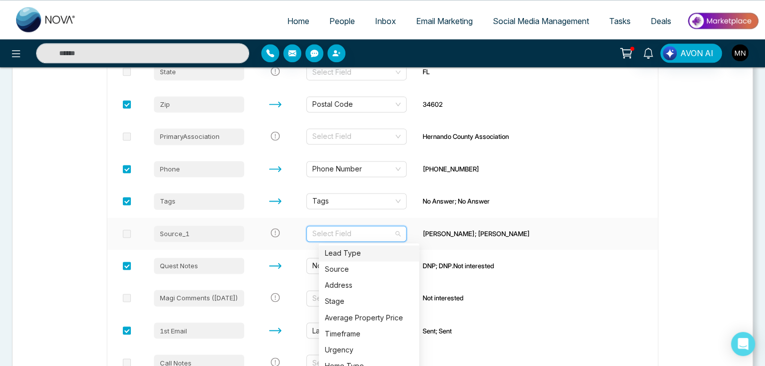
click at [394, 233] on input "search" at bounding box center [352, 233] width 81 height 15
click at [370, 267] on div "Source" at bounding box center [369, 269] width 88 height 11
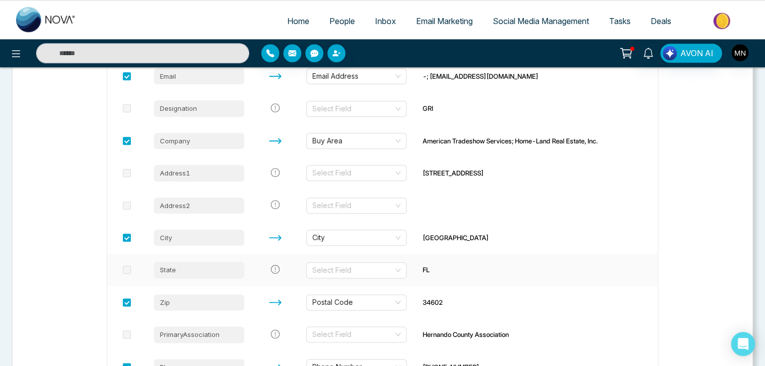
scroll to position [440, 0]
click at [407, 175] on div "Select Field" at bounding box center [356, 173] width 100 height 16
click at [476, 248] on td "[GEOGRAPHIC_DATA]" at bounding box center [565, 238] width 300 height 32
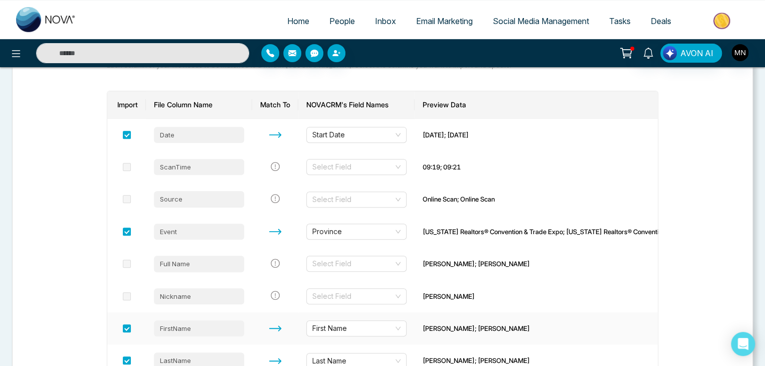
scroll to position [123, 0]
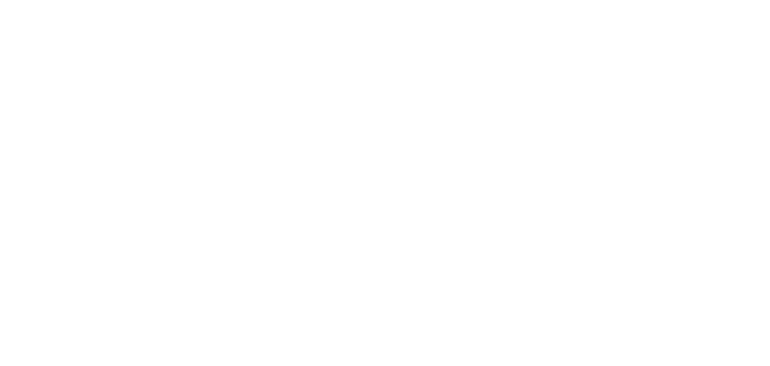
select select "*"
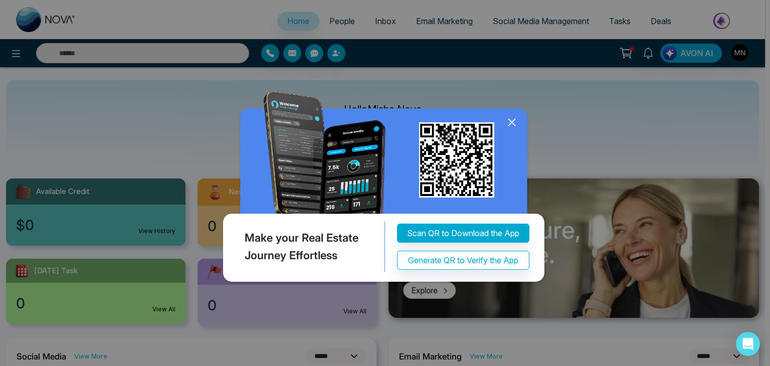
click at [511, 127] on icon at bounding box center [511, 122] width 15 height 15
